Goal: Task Accomplishment & Management: Manage account settings

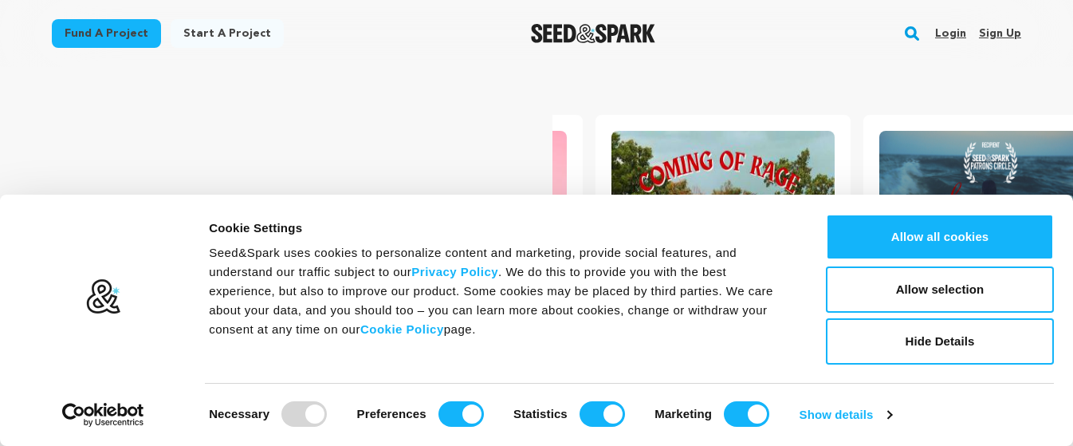
scroll to position [0, 281]
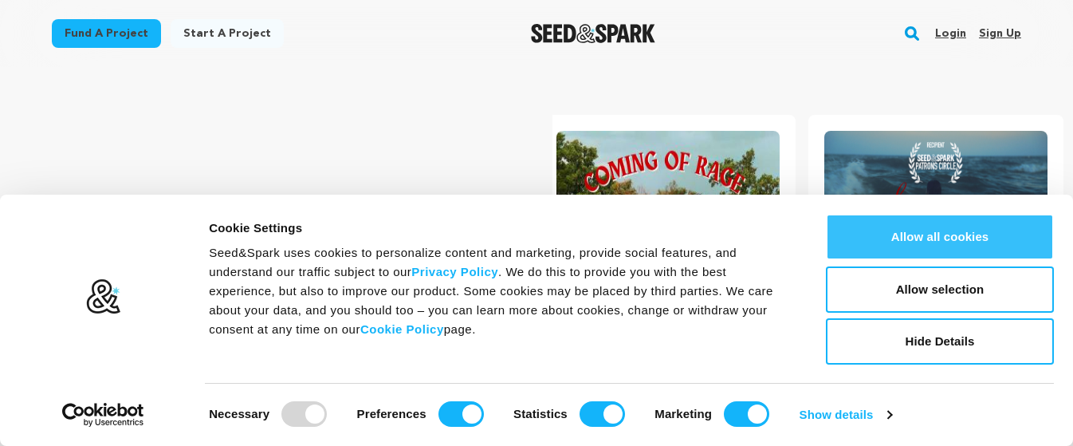
click at [960, 234] on button "Allow all cookies" at bounding box center [940, 237] width 228 height 46
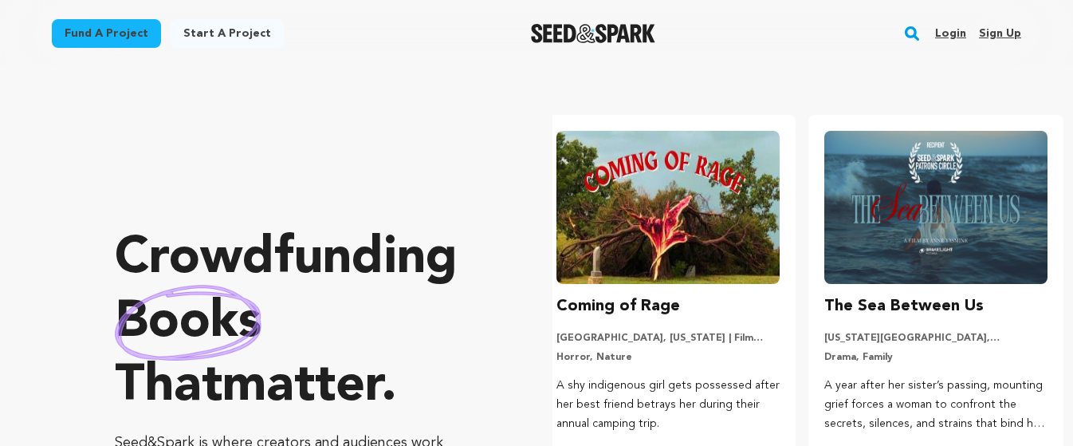
click at [993, 34] on link "Sign up" at bounding box center [1000, 34] width 42 height 26
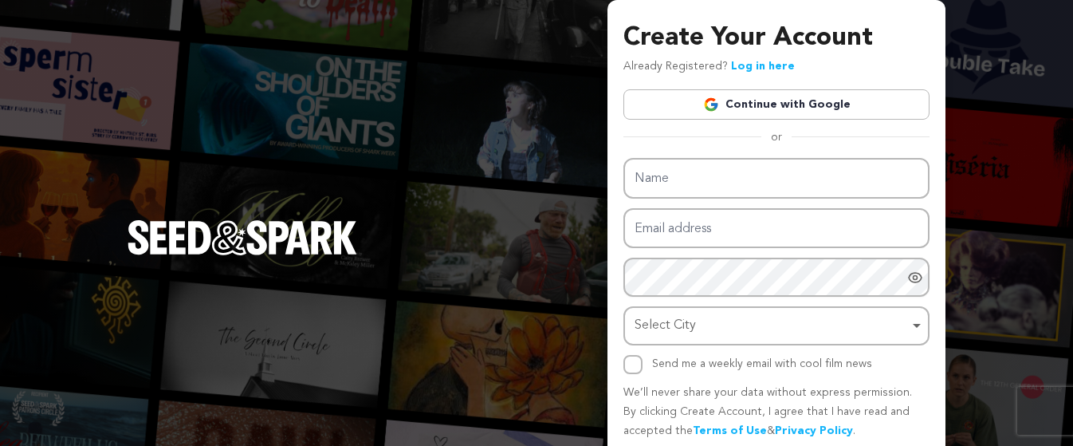
click at [780, 122] on div "Create Your Account Already Registered? Log in here Continue with Google or eyJ…" at bounding box center [776, 250] width 306 height 462
click at [786, 105] on link "Continue with Google" at bounding box center [776, 104] width 306 height 30
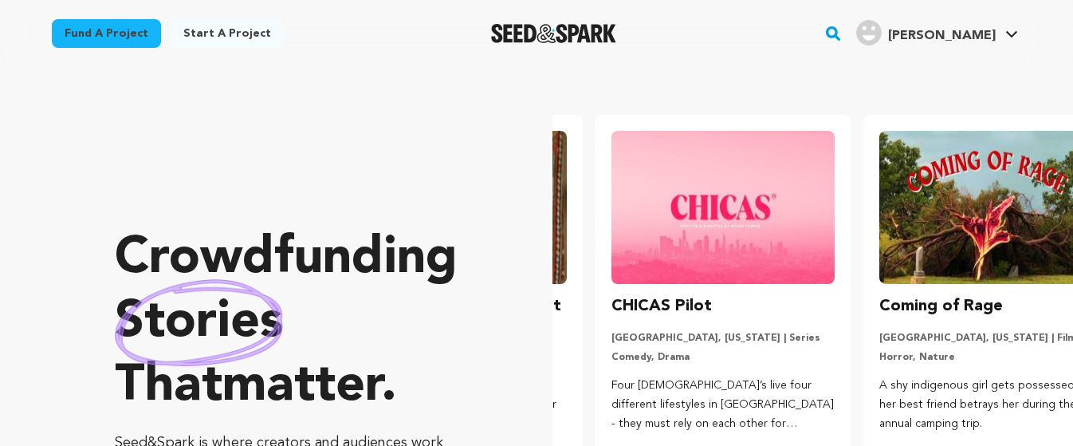
scroll to position [0, 281]
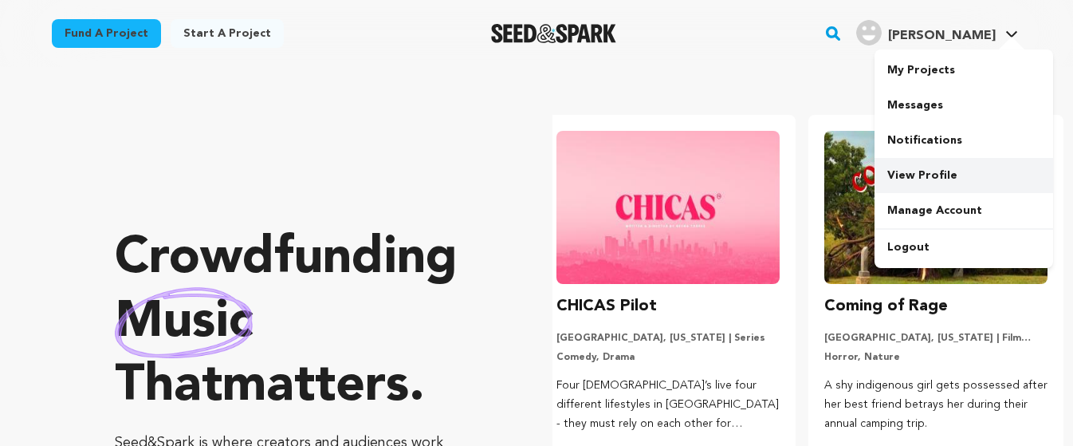
click at [932, 167] on link "View Profile" at bounding box center [964, 175] width 179 height 35
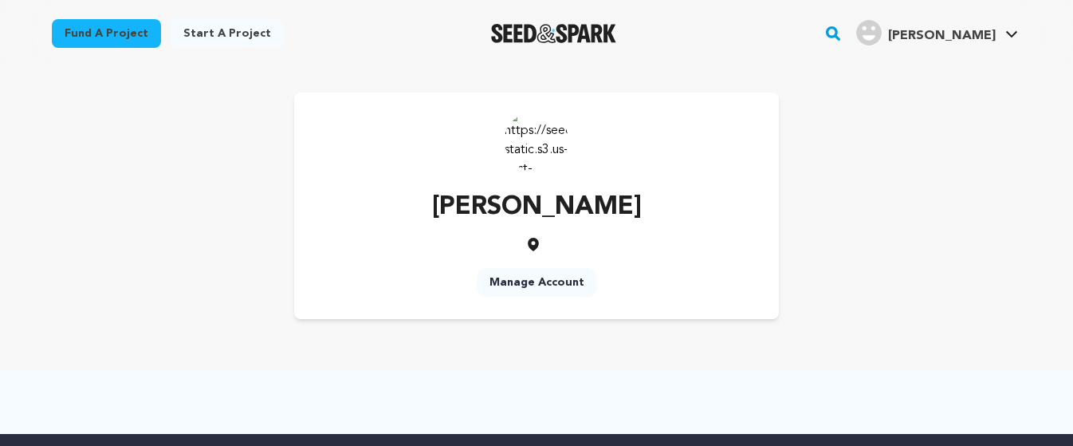
click at [551, 282] on link "Manage Account" at bounding box center [537, 282] width 120 height 29
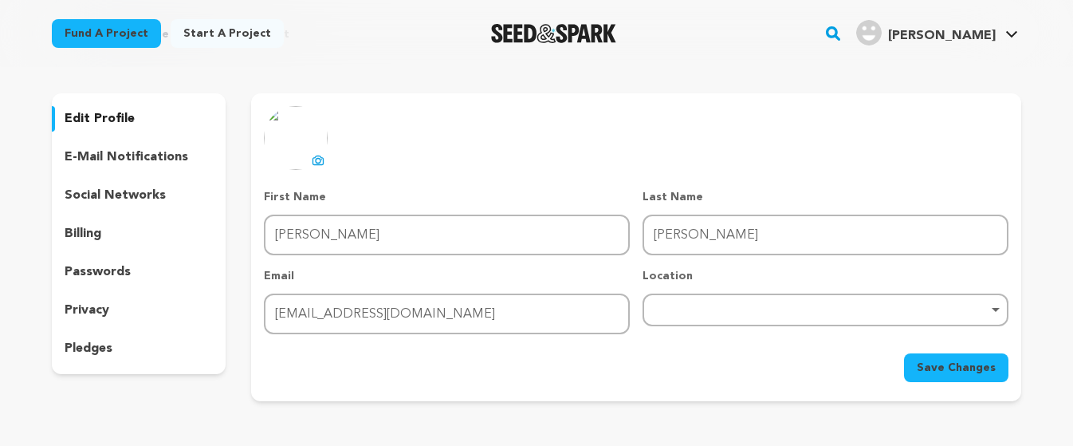
scroll to position [106, 0]
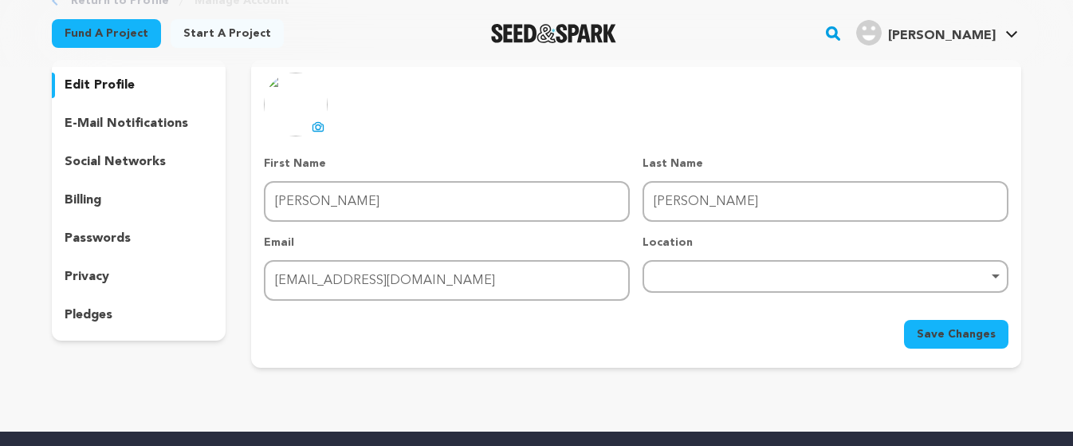
click at [103, 162] on p "social networks" at bounding box center [115, 161] width 101 height 19
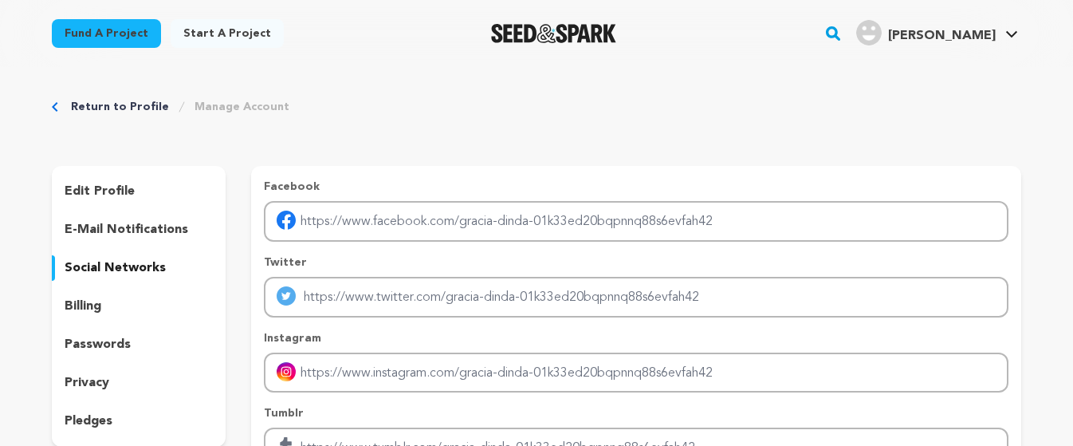
click at [111, 190] on p "edit profile" at bounding box center [100, 191] width 70 height 19
